Goal: Task Accomplishment & Management: Use online tool/utility

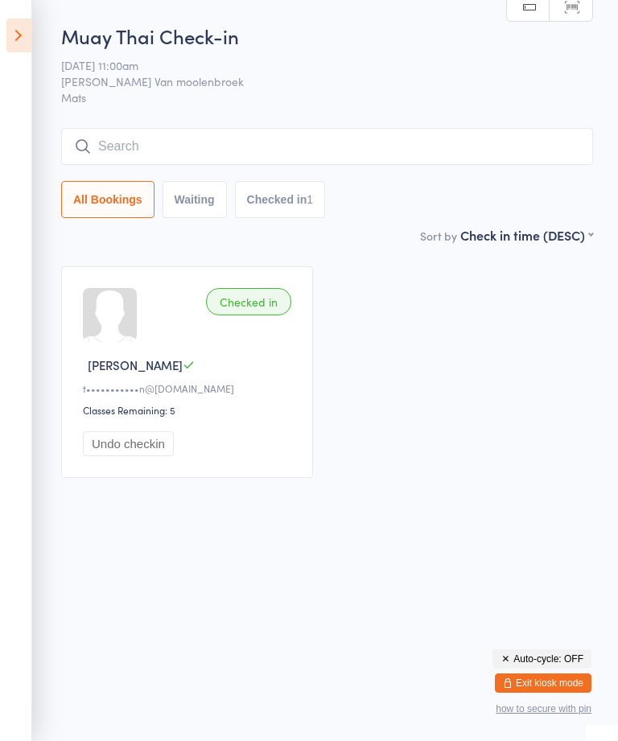
click at [543, 673] on button "Exit kiosk mode" at bounding box center [542, 682] width 96 height 19
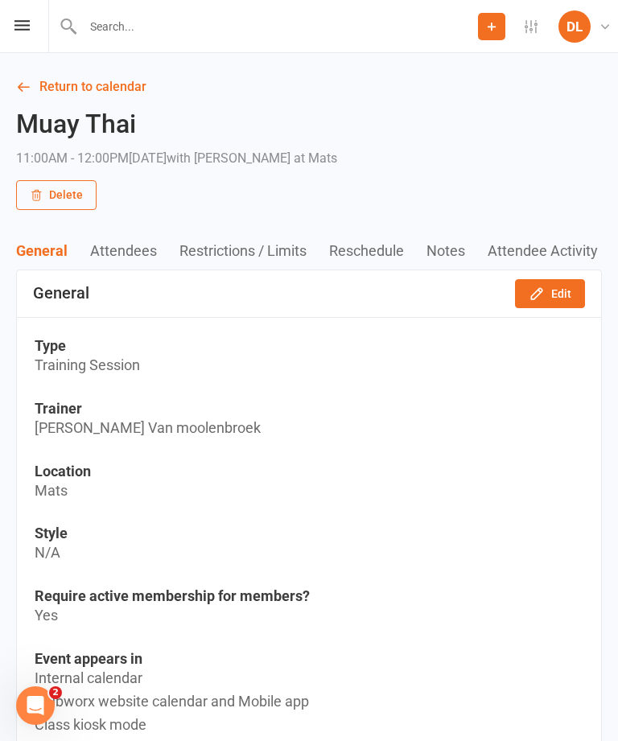
click at [23, 27] on icon at bounding box center [21, 25] width 15 height 10
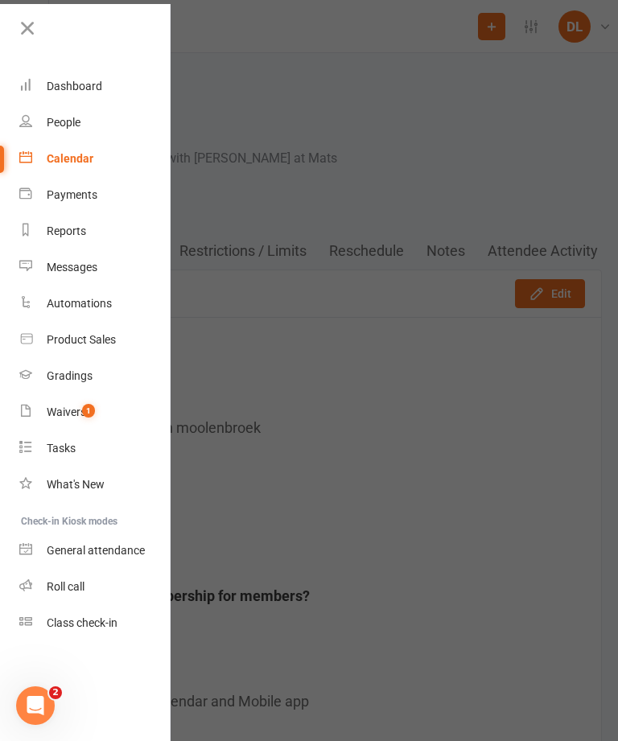
click at [93, 626] on div "Class check-in" at bounding box center [82, 622] width 71 height 13
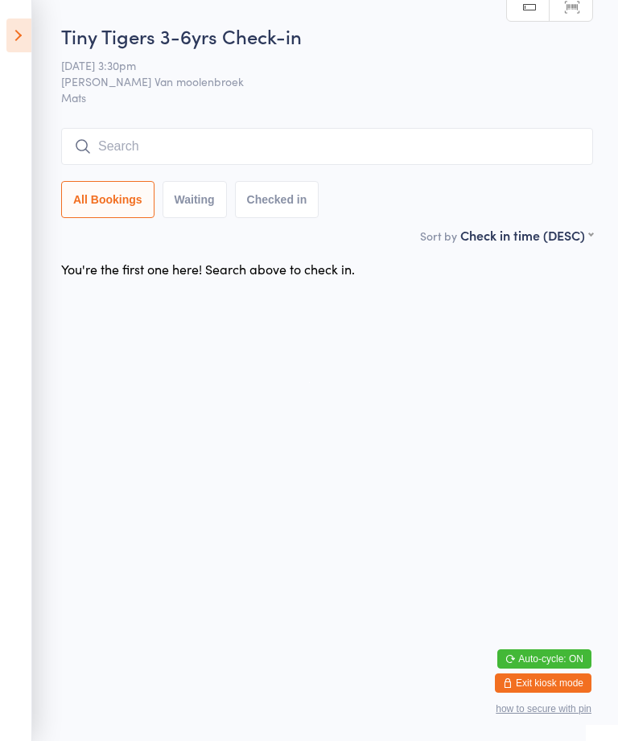
click at [13, 24] on icon at bounding box center [18, 35] width 25 height 34
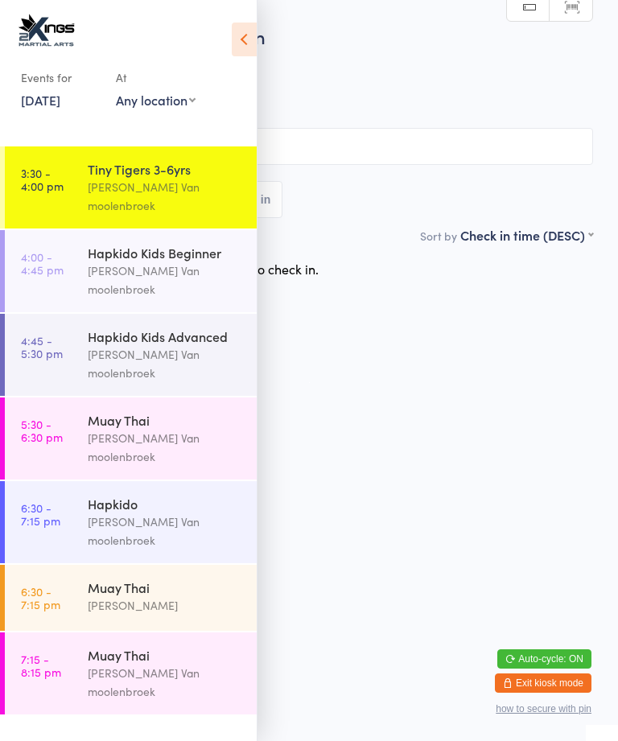
click at [183, 327] on div "Hapkido Kids Advanced" at bounding box center [165, 336] width 155 height 18
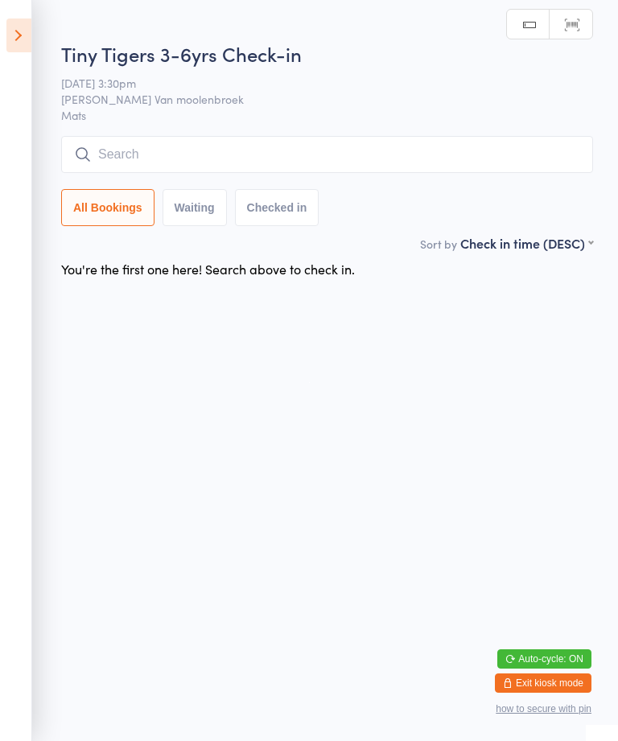
click at [278, 143] on input "search" at bounding box center [326, 154] width 531 height 37
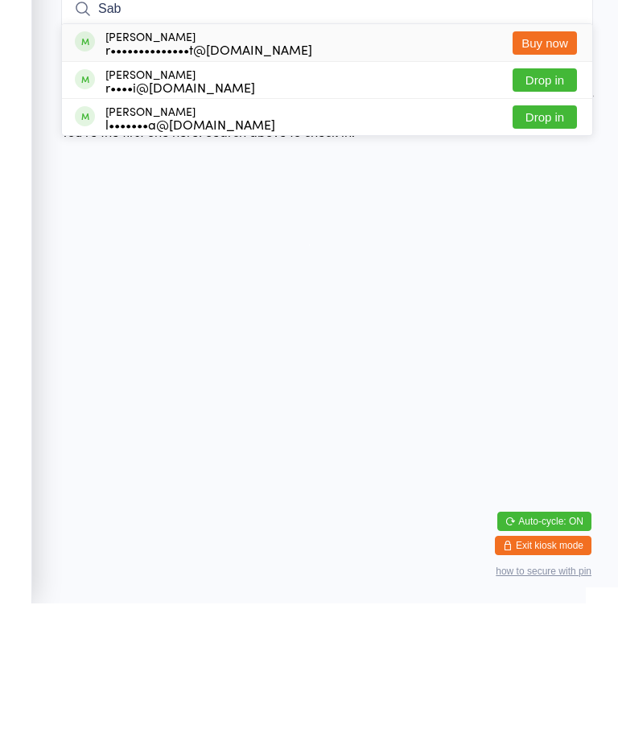
type input "Sab"
click at [255, 270] on html "You have now entered Kiosk Mode. Members will be able to check themselves in us…" at bounding box center [309, 370] width 618 height 741
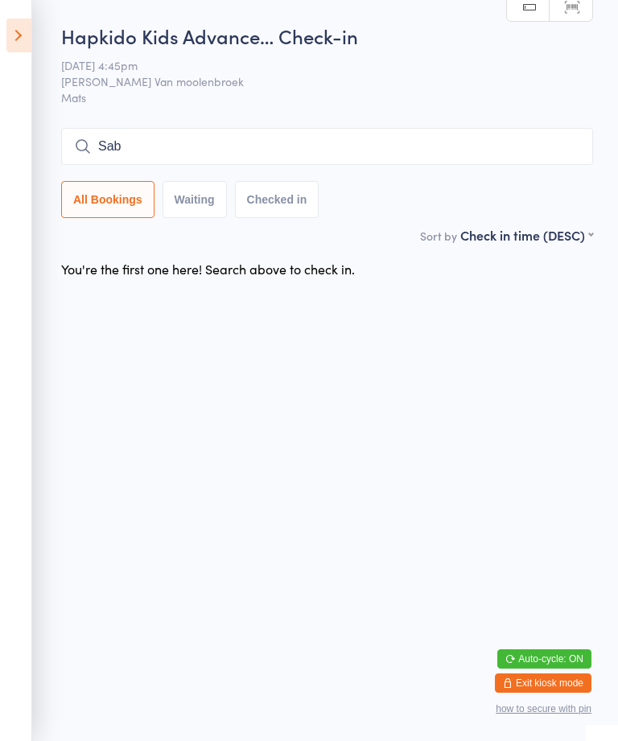
click at [9, 32] on icon at bounding box center [18, 35] width 25 height 34
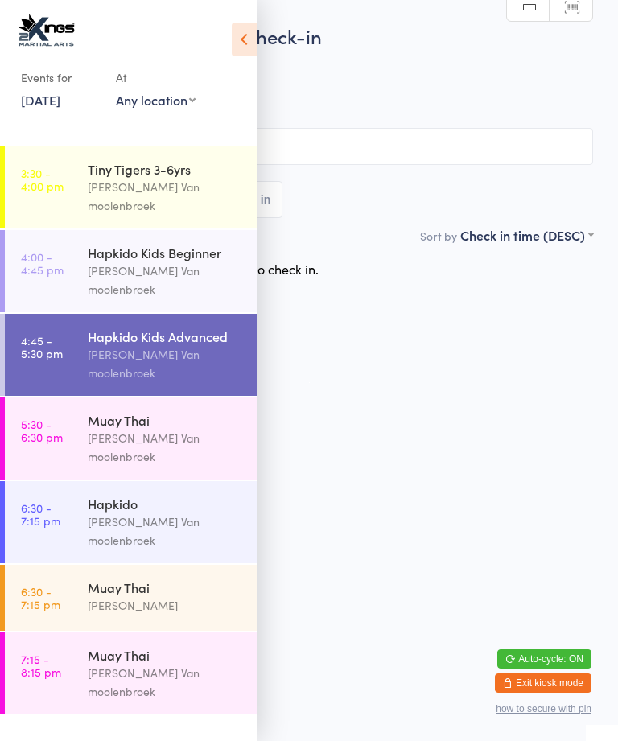
click at [166, 170] on div "Tiny Tigers 3-6yrs" at bounding box center [165, 169] width 155 height 18
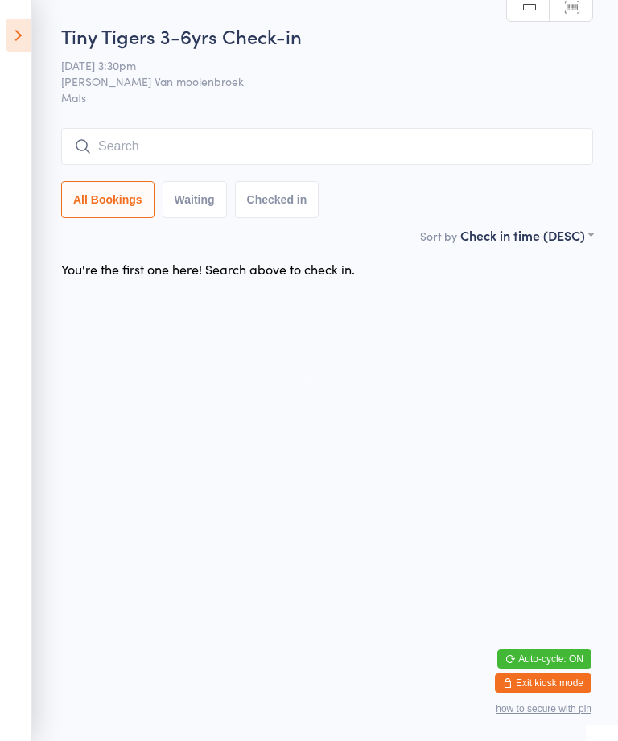
click at [148, 141] on input "search" at bounding box center [326, 146] width 531 height 37
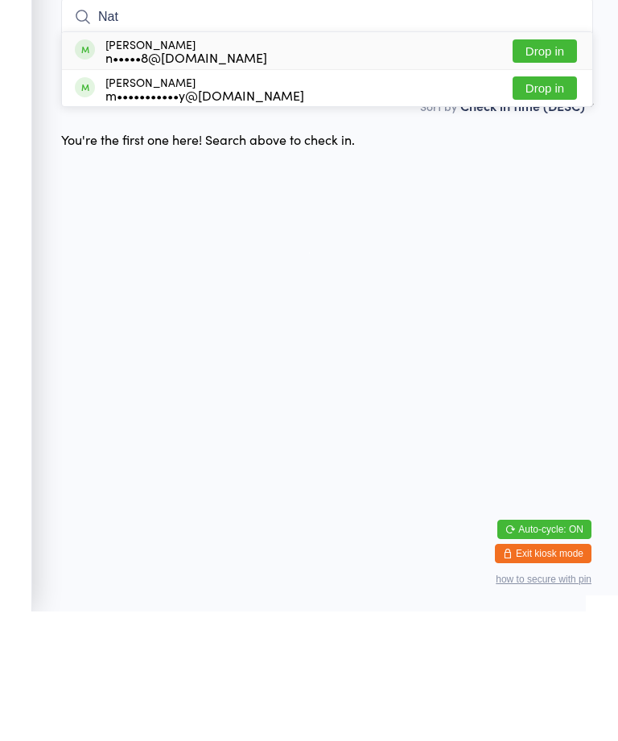
type input "Nat"
click at [270, 218] on div "m•••••••••••y@hotmail.com" at bounding box center [204, 224] width 199 height 13
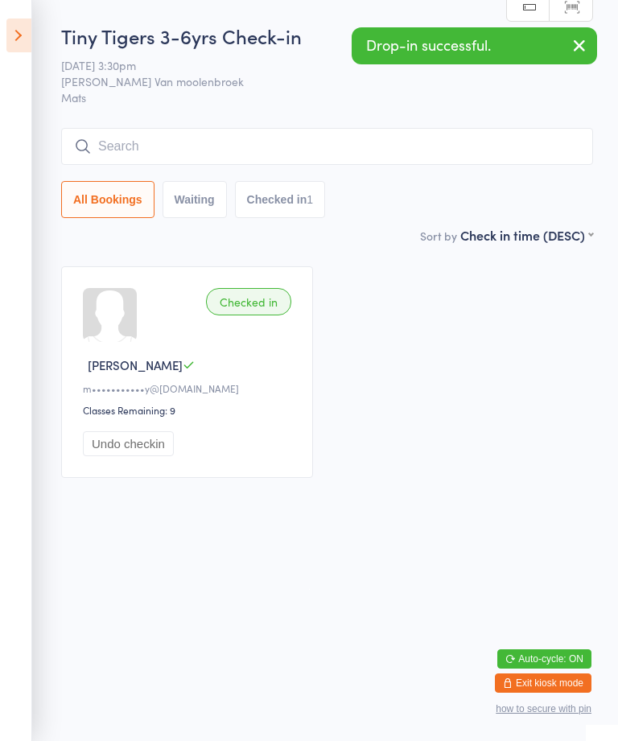
click at [22, 30] on icon at bounding box center [18, 35] width 25 height 34
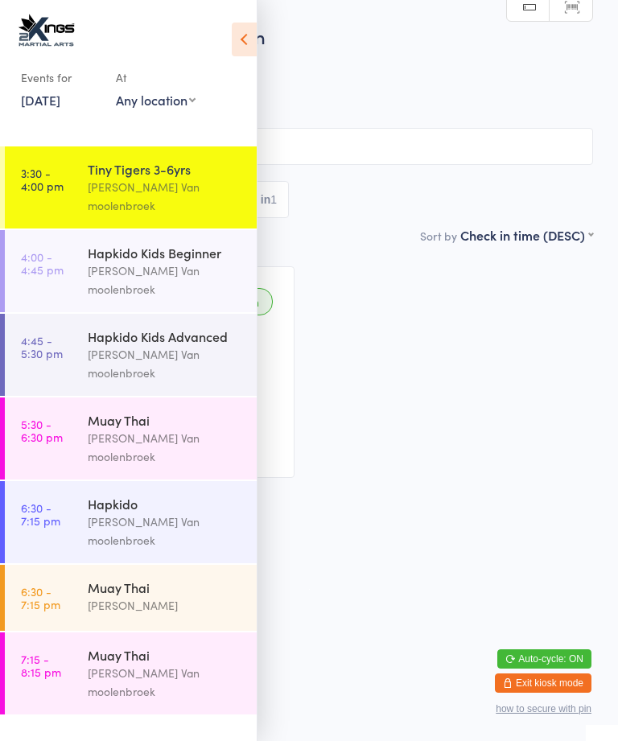
click at [105, 244] on div "Hapkido Kids Beginner" at bounding box center [165, 253] width 155 height 18
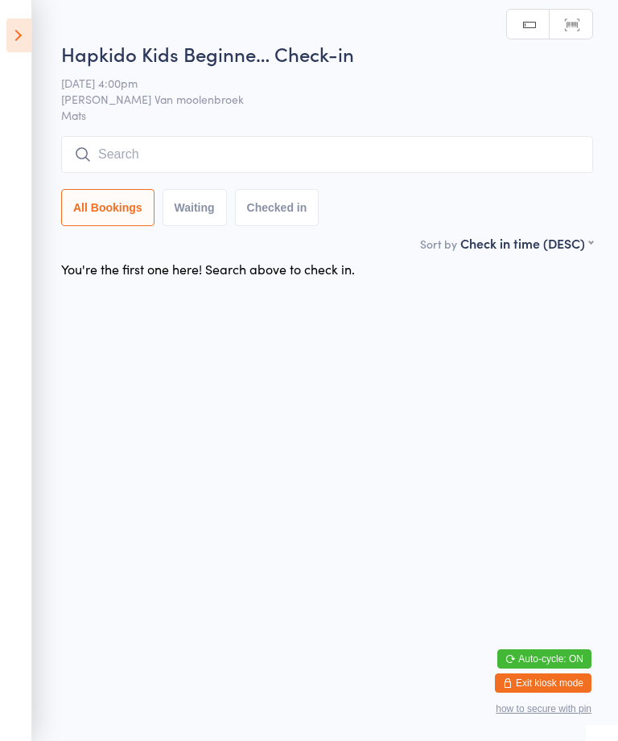
click at [424, 147] on input "search" at bounding box center [326, 154] width 531 height 37
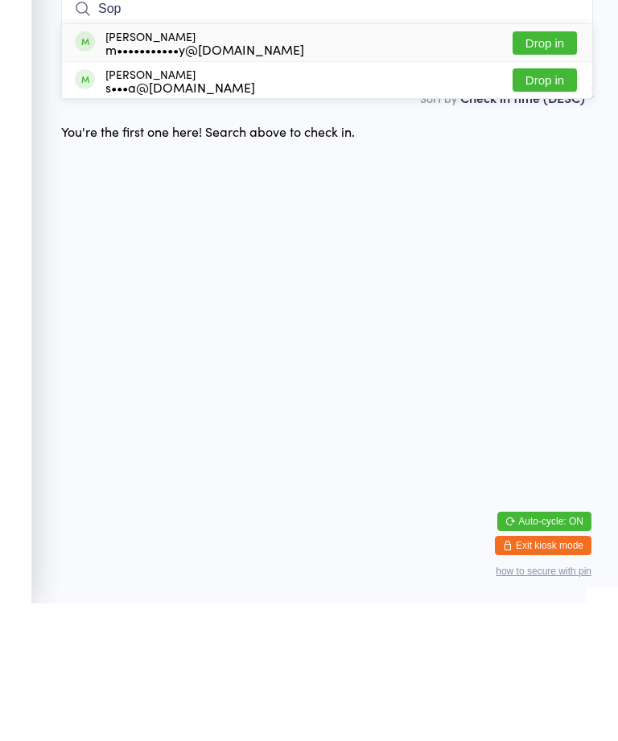
type input "Sop"
click at [538, 169] on button "Drop in" at bounding box center [544, 180] width 64 height 23
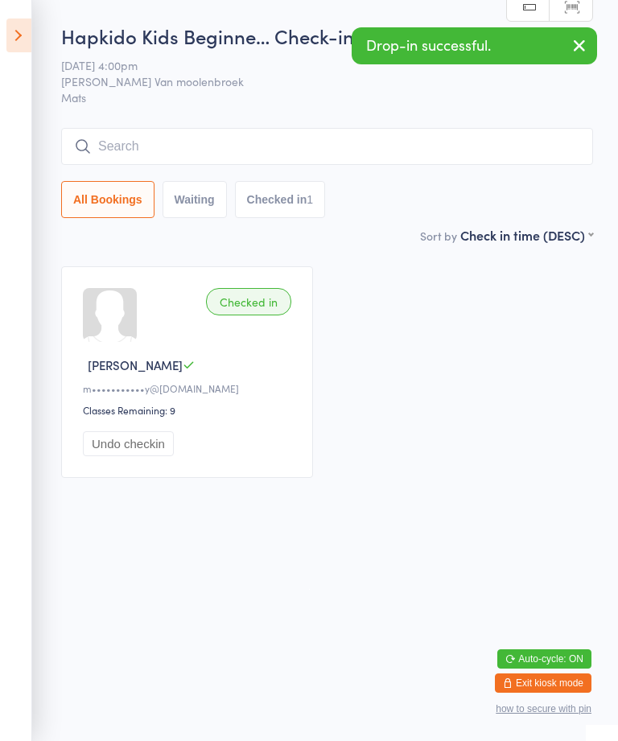
click at [14, 35] on icon at bounding box center [18, 35] width 25 height 34
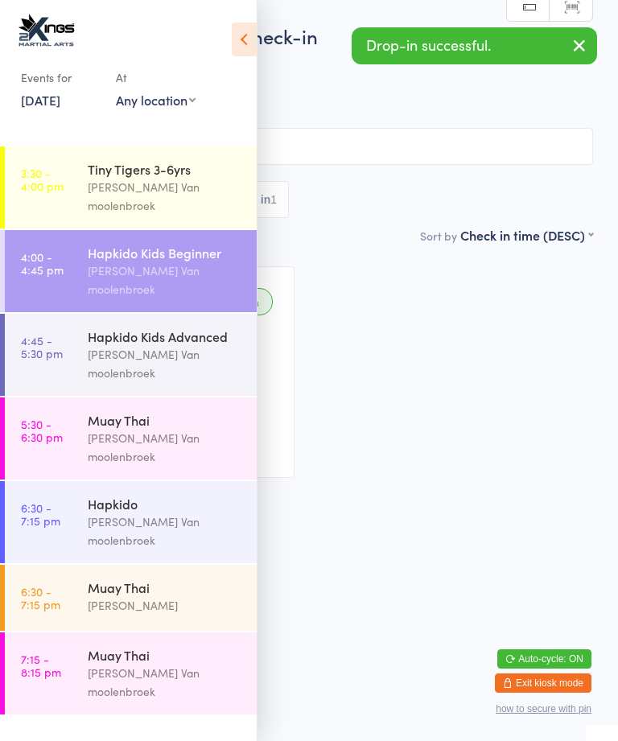
click at [101, 184] on div "[PERSON_NAME] Van moolenbroek" at bounding box center [165, 196] width 155 height 37
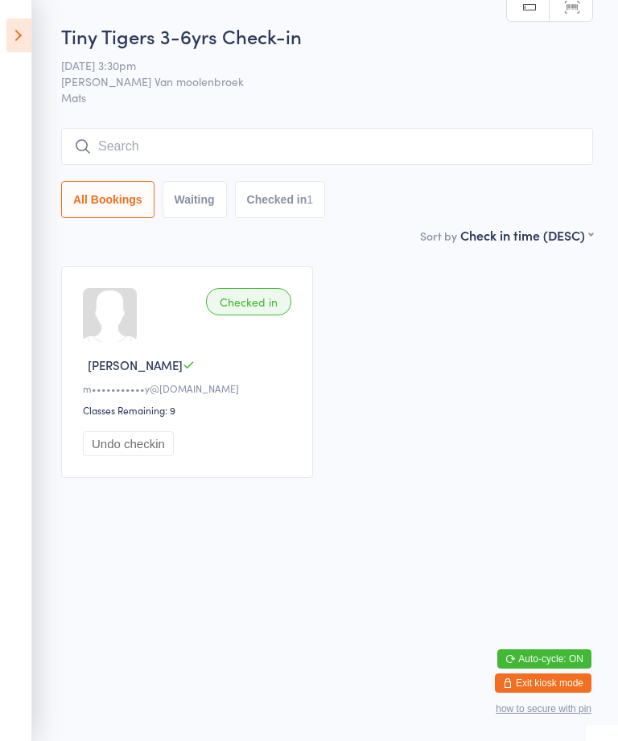
click at [252, 143] on input "search" at bounding box center [326, 146] width 531 height 37
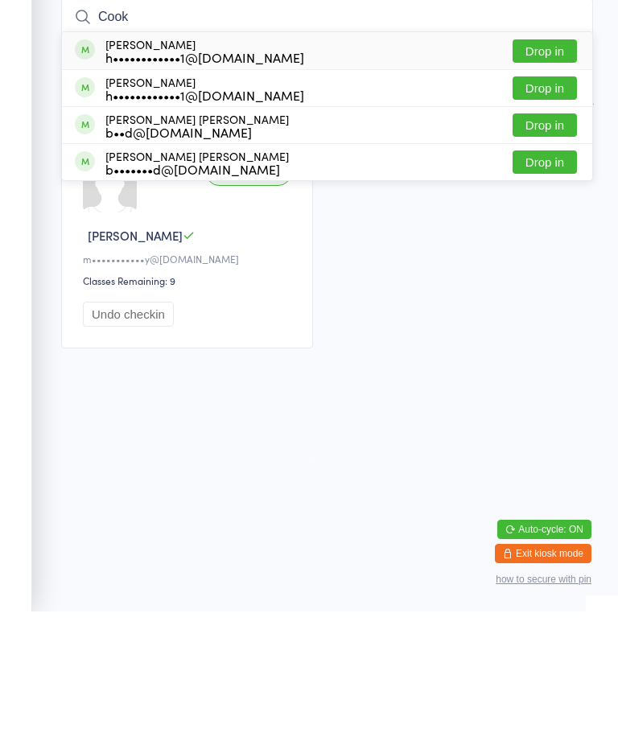
type input "Cook"
click at [550, 169] on button "Drop in" at bounding box center [544, 180] width 64 height 23
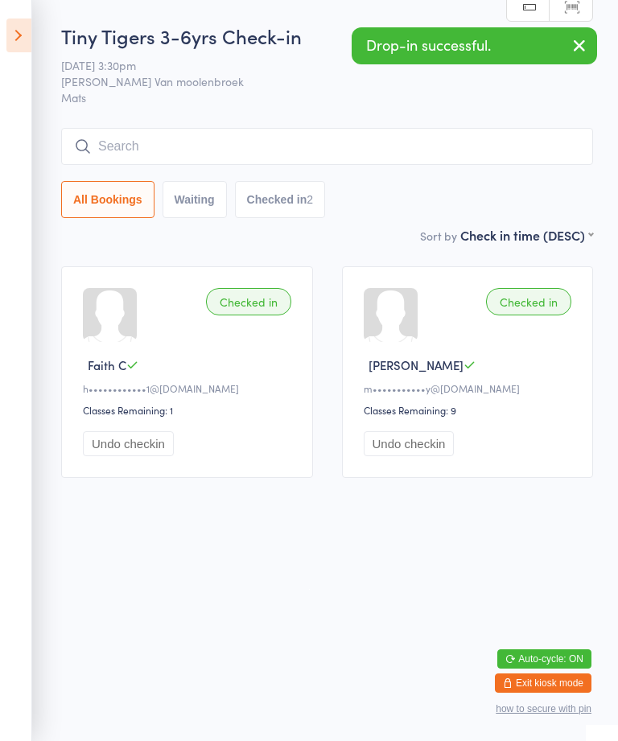
click at [244, 137] on input "search" at bounding box center [326, 146] width 531 height 37
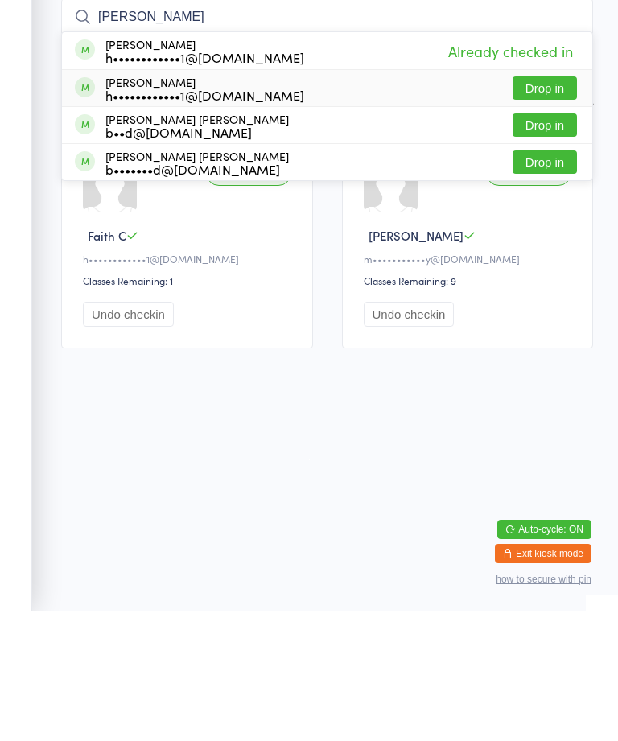
type input "Cooke"
click at [559, 206] on button "Drop in" at bounding box center [544, 217] width 64 height 23
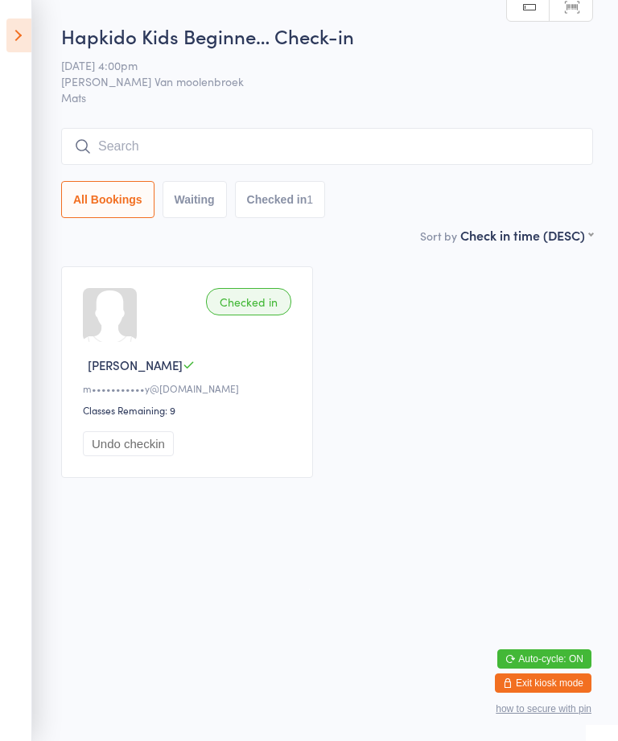
click at [243, 142] on input "search" at bounding box center [326, 146] width 531 height 37
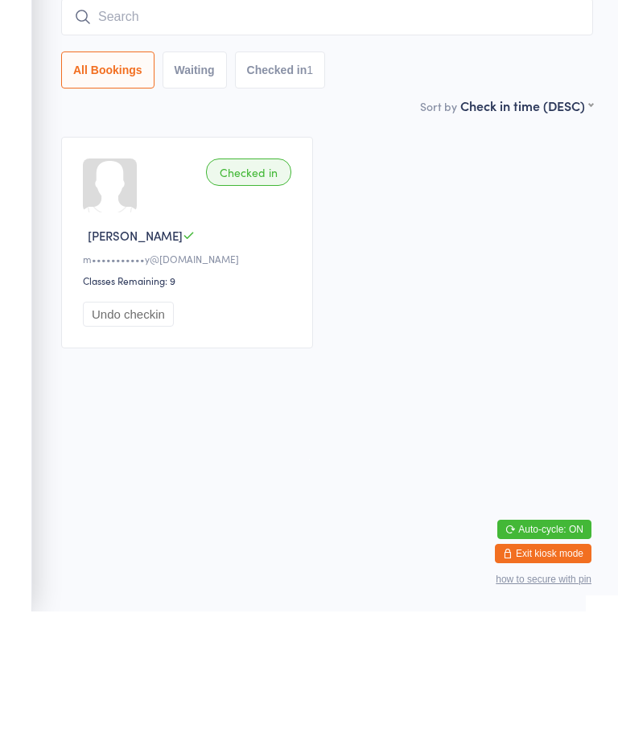
click at [17, 47] on aside "Events for 12 Aug, 2025 12 Aug, 2025 August 2025 Sun Mon Tue Wed Thu Fri Sat 31…" at bounding box center [16, 370] width 32 height 741
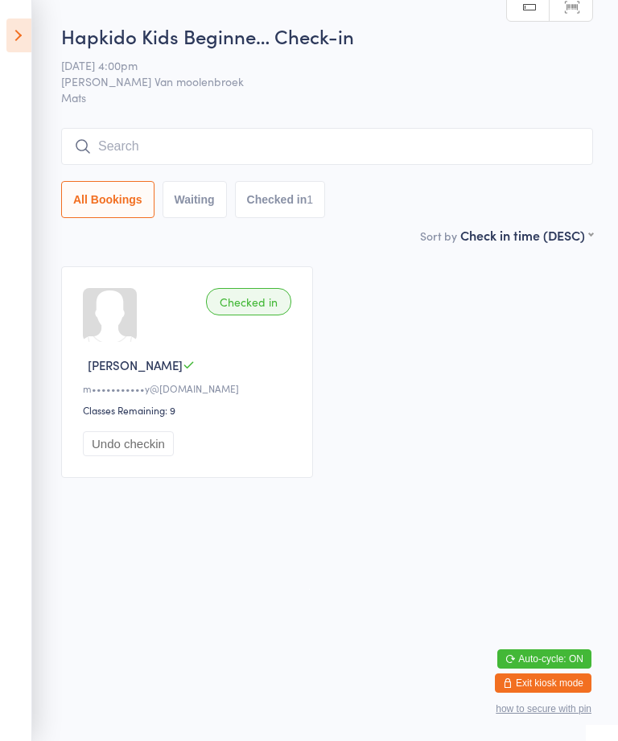
click at [15, 15] on aside "Events for 12 Aug, 2025 12 Aug, 2025 August 2025 Sun Mon Tue Wed Thu Fri Sat 31…" at bounding box center [16, 370] width 32 height 741
click at [30, 29] on icon at bounding box center [18, 35] width 25 height 34
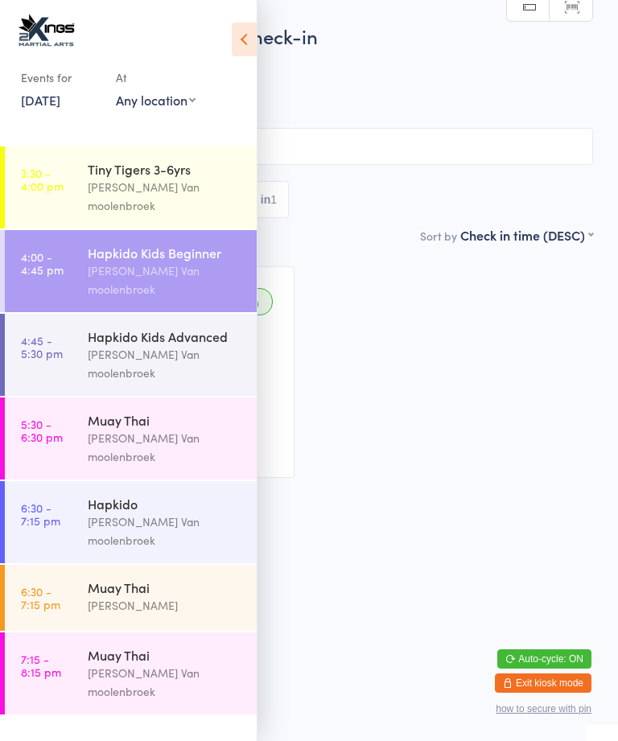
click at [183, 261] on div "[PERSON_NAME] Van moolenbroek" at bounding box center [165, 279] width 155 height 37
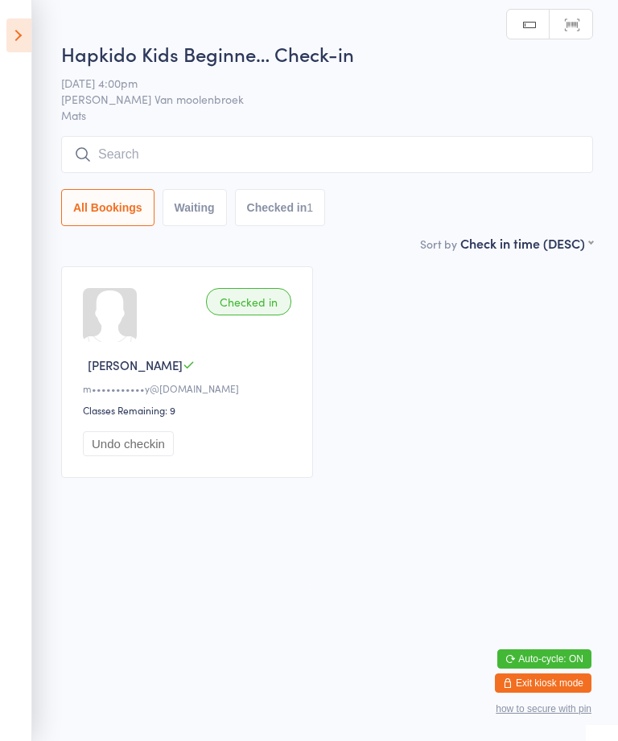
click at [222, 145] on input "search" at bounding box center [326, 154] width 531 height 37
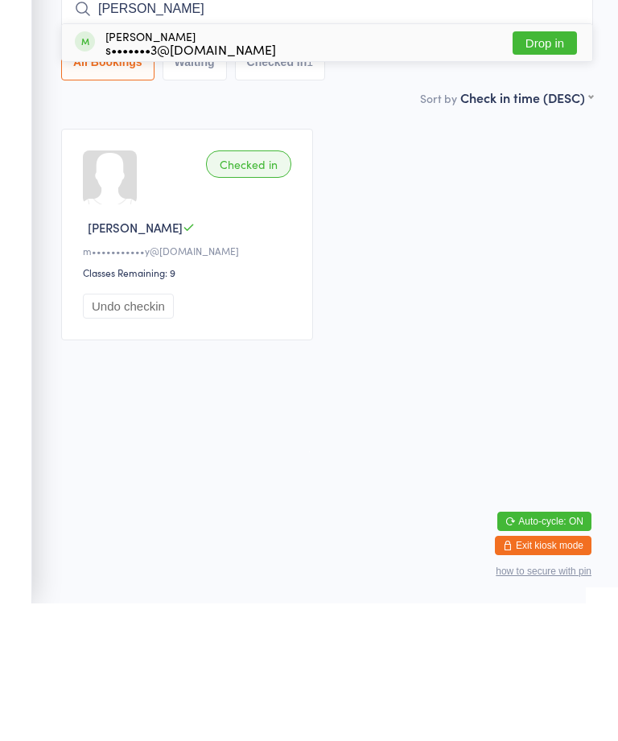
type input "Iesha"
click at [568, 169] on button "Drop in" at bounding box center [544, 180] width 64 height 23
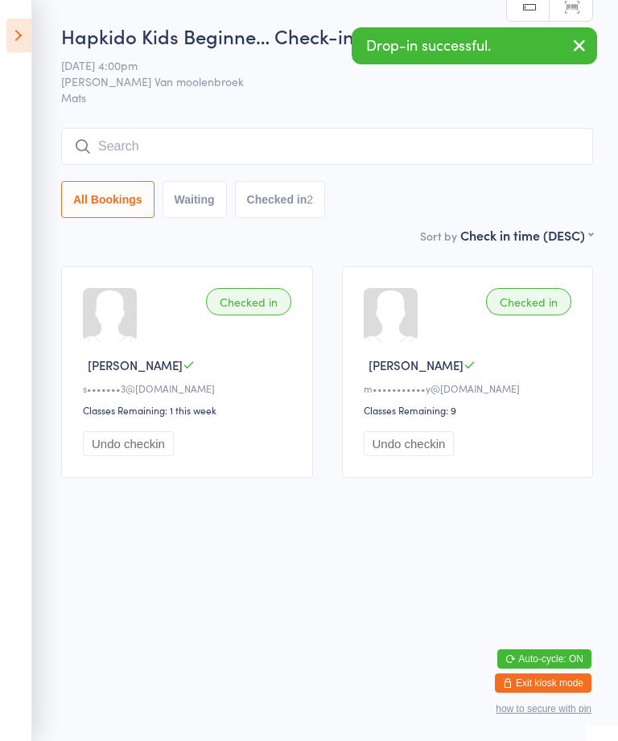
click at [454, 121] on div "Hapkido Kids Beginne… Check-in 12 Aug 4:00pm Shantal Van moolenbroek Mats Manua…" at bounding box center [326, 124] width 531 height 203
click at [296, 126] on div "Hapkido Kids Beginne… Check-in 12 Aug 4:00pm Shantal Van moolenbroek Mats Manua…" at bounding box center [326, 124] width 531 height 203
click at [238, 130] on input "search" at bounding box center [326, 146] width 531 height 37
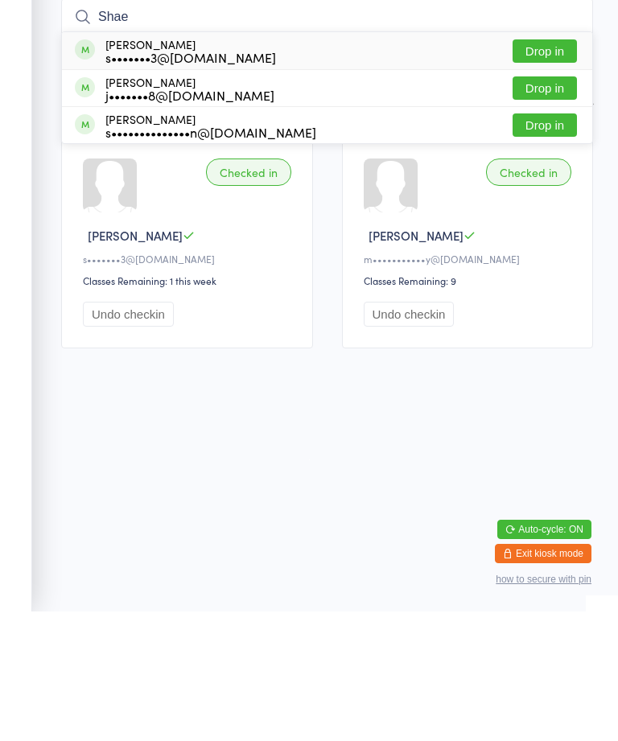
type input "Shae"
click at [554, 169] on button "Drop in" at bounding box center [544, 180] width 64 height 23
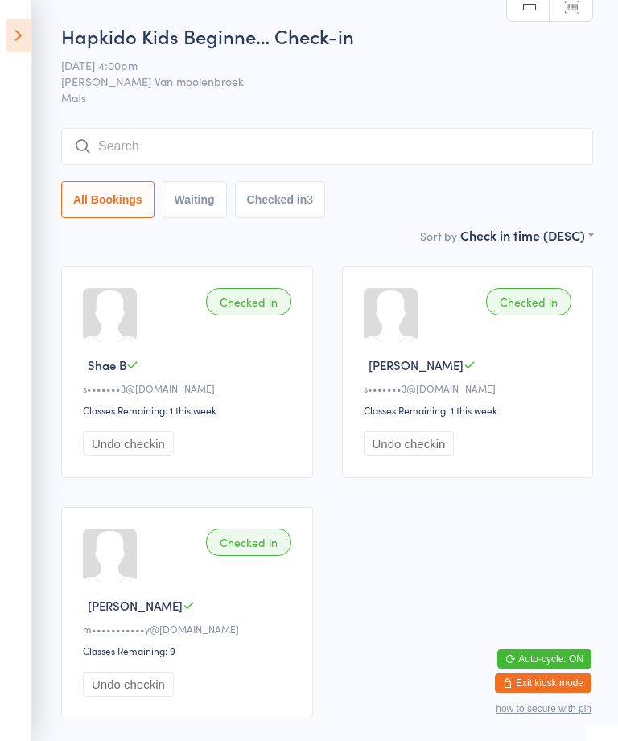
click at [397, 140] on input "search" at bounding box center [326, 146] width 531 height 37
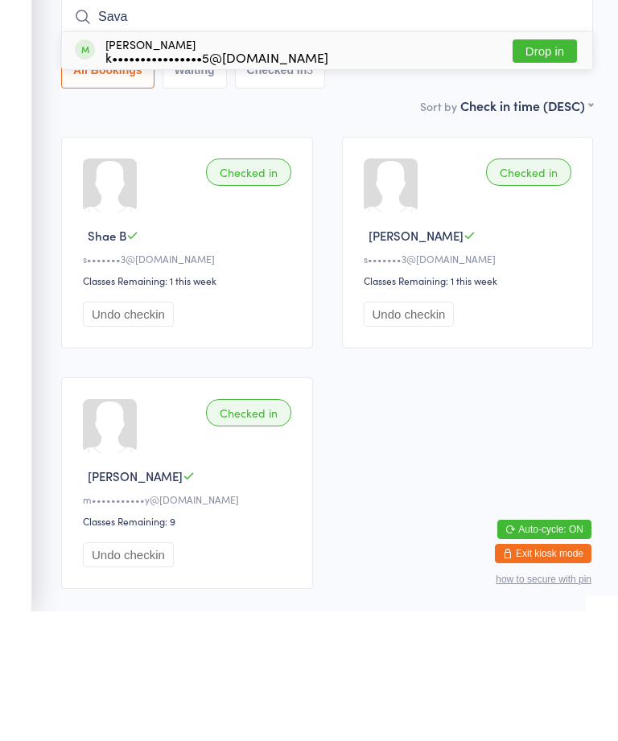
click at [393, 128] on input "Sava" at bounding box center [326, 146] width 531 height 37
type input "Sava"
click at [317, 162] on div "Savannah Young k••••••••••••••••5@hotmail.com Drop in" at bounding box center [327, 180] width 530 height 37
